Goal: Task Accomplishment & Management: Manage account settings

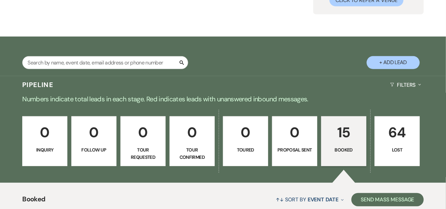
click at [344, 134] on p "15" at bounding box center [343, 132] width 36 height 22
click at [272, 69] on div "Search + Add Lead" at bounding box center [223, 57] width 446 height 34
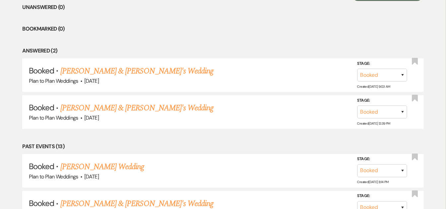
scroll to position [283, 0]
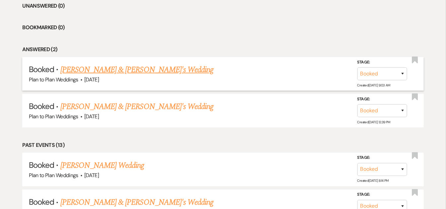
click at [81, 65] on link "[PERSON_NAME] & [PERSON_NAME]'s Wedding" at bounding box center [136, 70] width 153 height 12
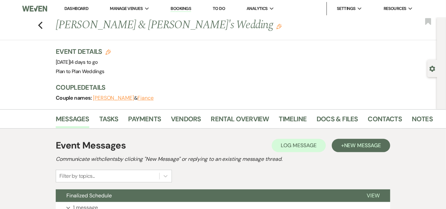
click at [4, 82] on div "Previous [PERSON_NAME] & [PERSON_NAME]'s Wedding Edit Bookmark Gear Settings Ev…" at bounding box center [218, 63] width 437 height 92
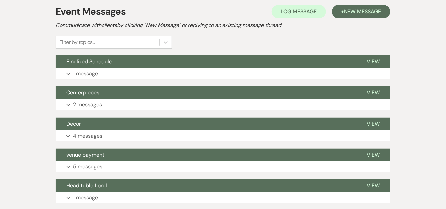
scroll to position [147, 0]
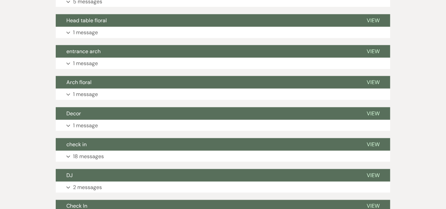
scroll to position [309, 0]
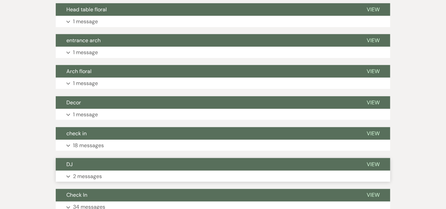
click at [375, 163] on span "View" at bounding box center [373, 164] width 13 height 7
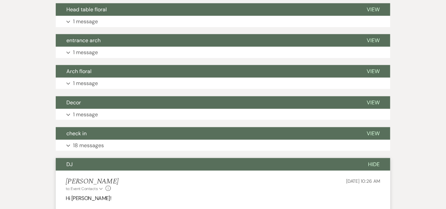
click at [416, 104] on div "Messages Tasks Payments Vendors Rental Overview Timeline Docs & Files Contacts …" at bounding box center [223, 178] width 446 height 756
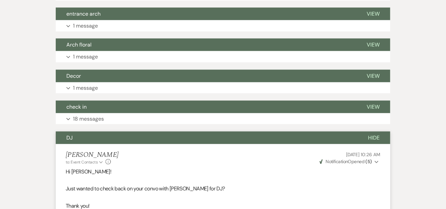
scroll to position [324, 0]
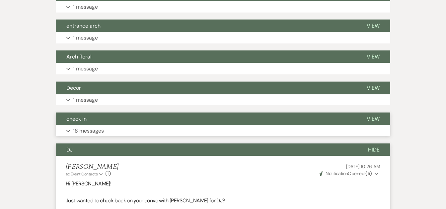
click at [89, 129] on p "18 messages" at bounding box center [88, 130] width 31 height 9
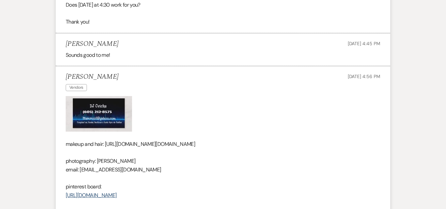
scroll to position [771, 0]
